Goal: Information Seeking & Learning: Check status

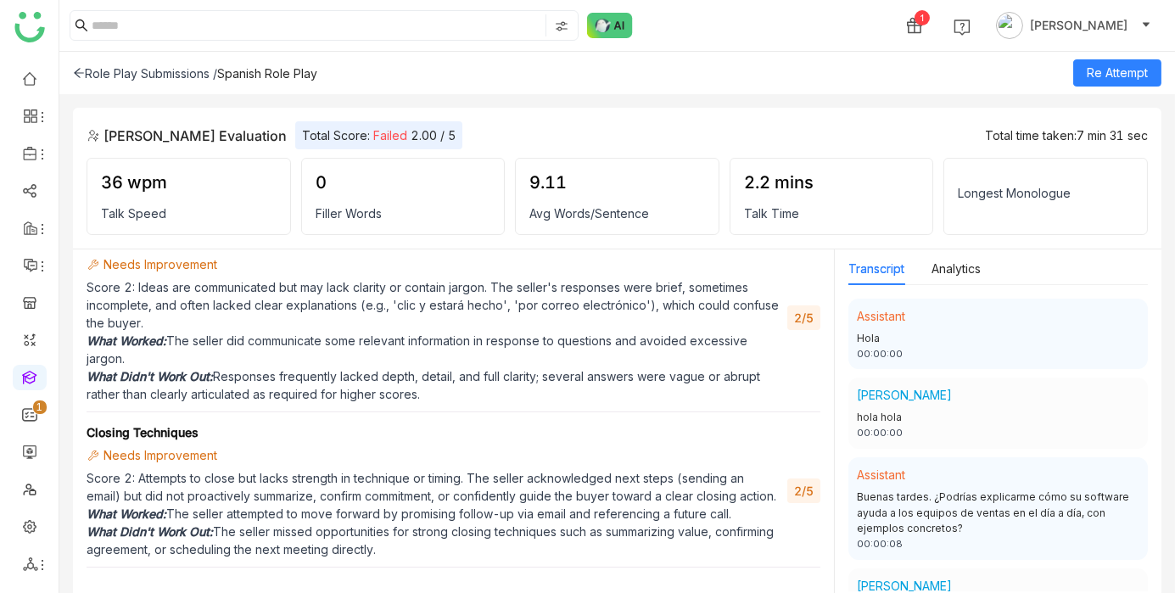
click at [82, 73] on icon at bounding box center [79, 73] width 10 height 9
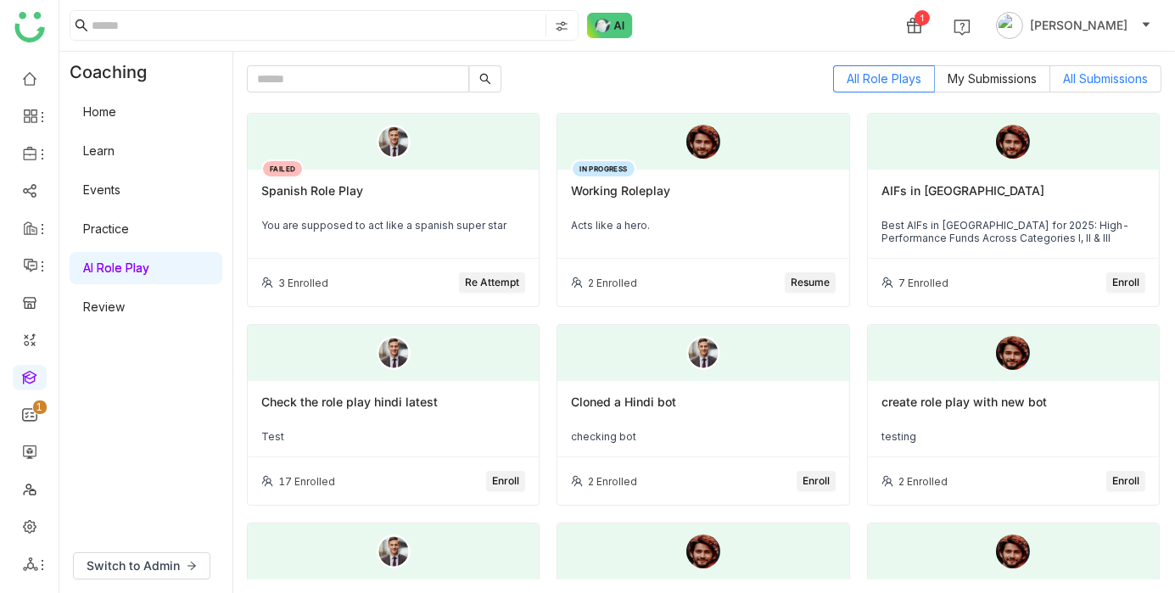
click at [1080, 76] on span "All Submissions" at bounding box center [1105, 78] width 85 height 14
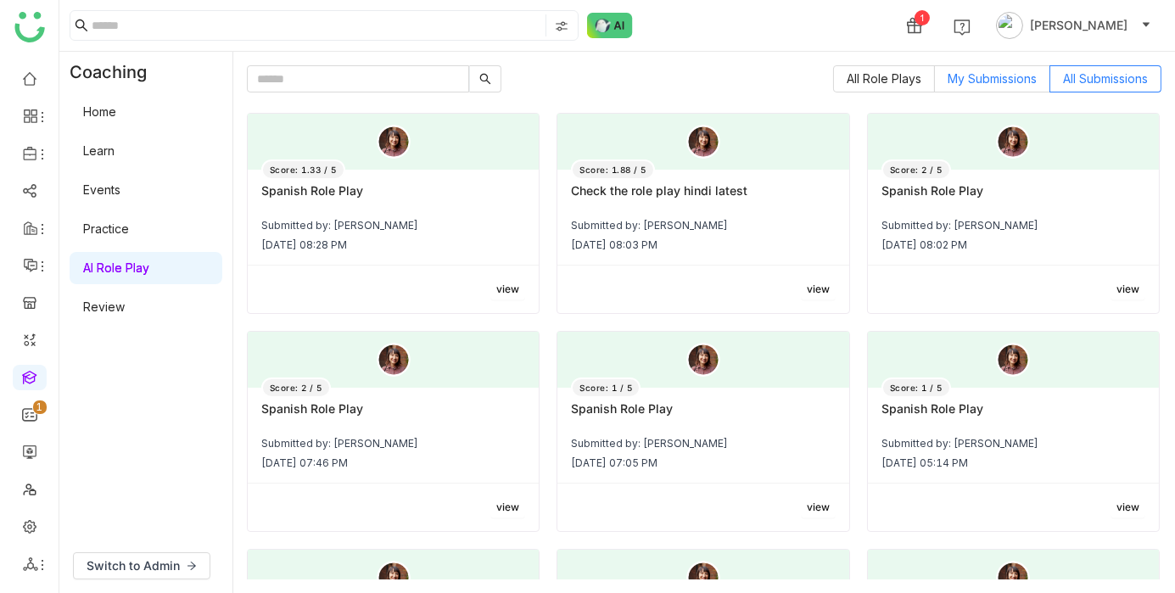
click at [986, 77] on span "My Submissions" at bounding box center [991, 78] width 89 height 14
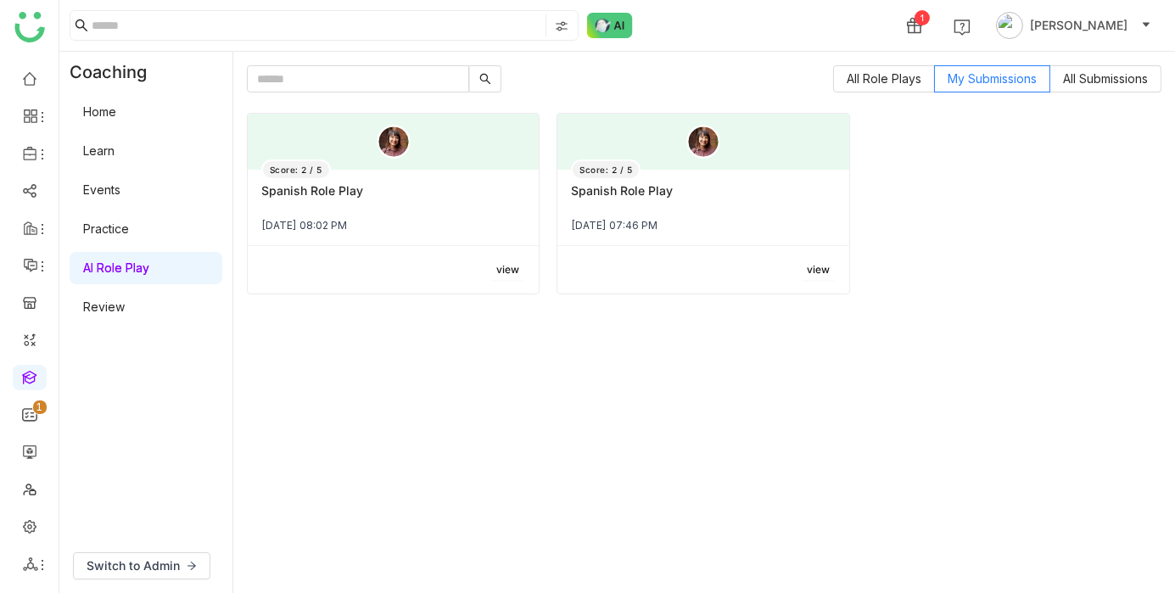
click at [396, 221] on div "[DATE] 08:02 PM" at bounding box center [393, 225] width 264 height 13
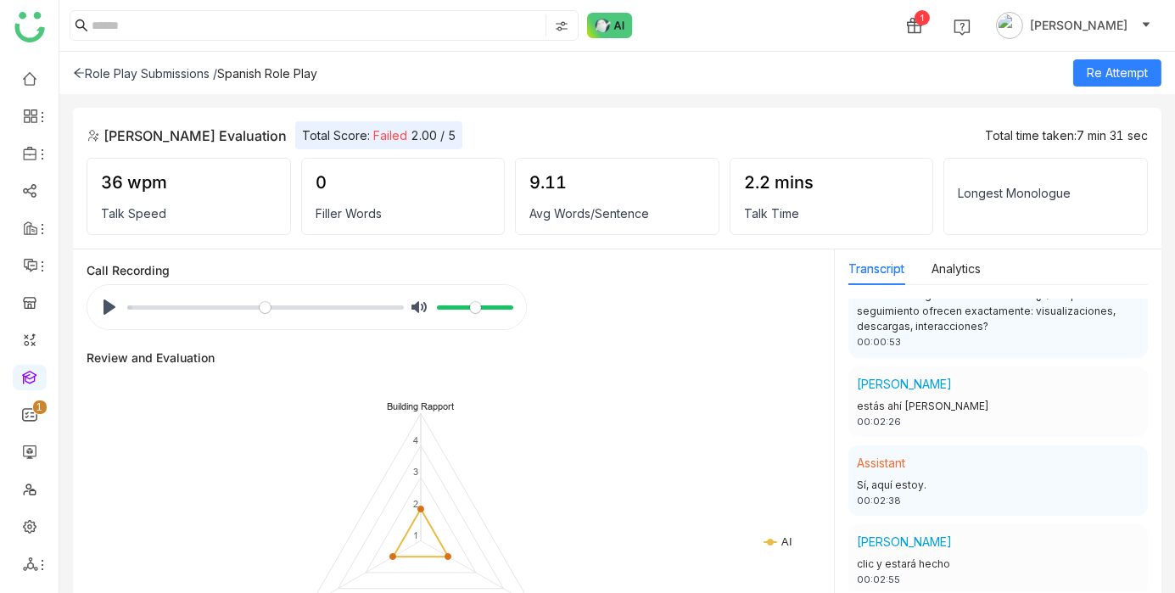
scroll to position [422, 0]
click at [891, 432] on div "00:02:26" at bounding box center [998, 424] width 282 height 14
click at [215, 308] on input "Seek" at bounding box center [265, 307] width 276 height 16
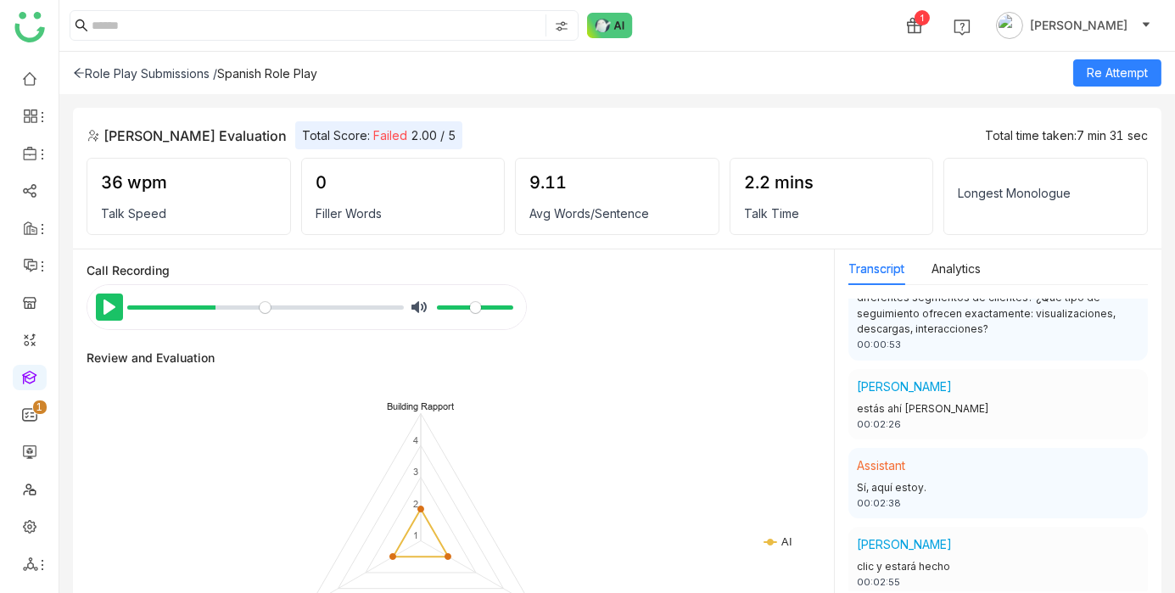
click at [115, 304] on button "Pause Play" at bounding box center [109, 306] width 27 height 27
click at [210, 306] on input "Seek" at bounding box center [265, 307] width 276 height 16
click at [212, 304] on input "Seek" at bounding box center [265, 307] width 276 height 16
click at [207, 305] on input "Seek" at bounding box center [265, 307] width 276 height 16
click at [204, 305] on input "Seek" at bounding box center [265, 307] width 276 height 16
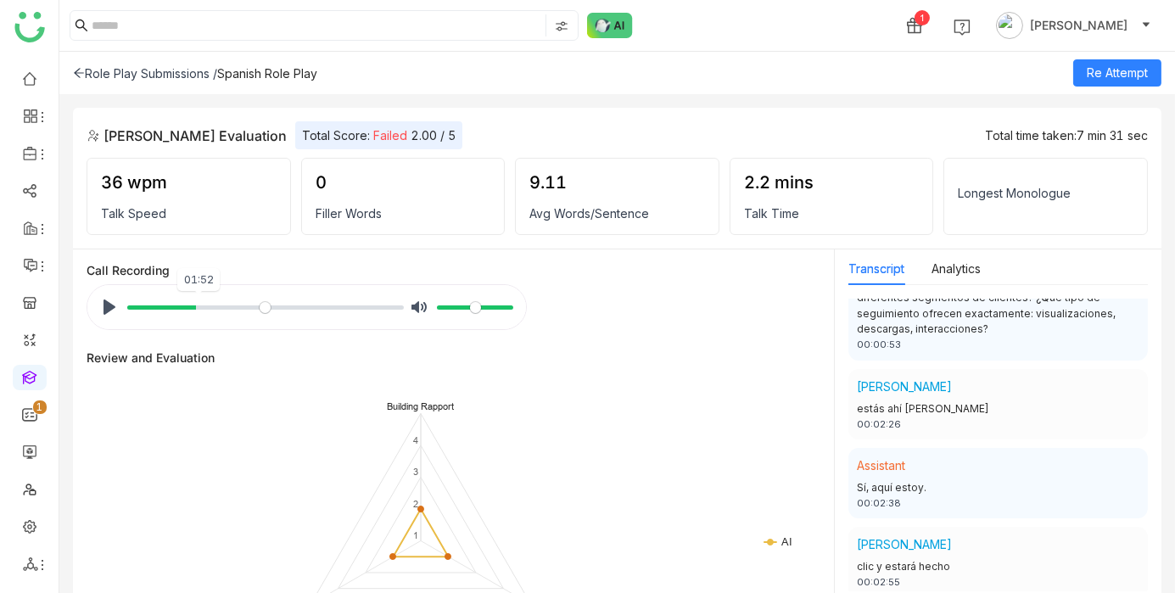
click at [197, 305] on input "Seek" at bounding box center [265, 307] width 276 height 16
click at [116, 311] on button "Pause Play" at bounding box center [109, 306] width 27 height 27
type input "*****"
